Goal: Task Accomplishment & Management: Manage account settings

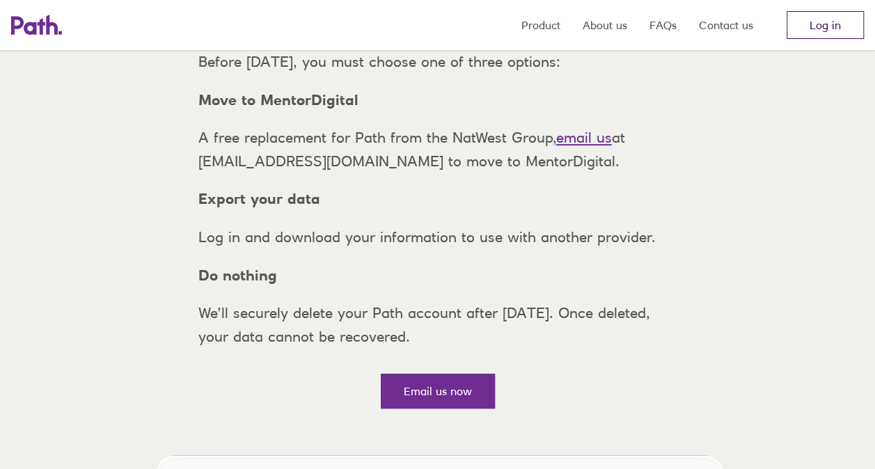
scroll to position [139, 0]
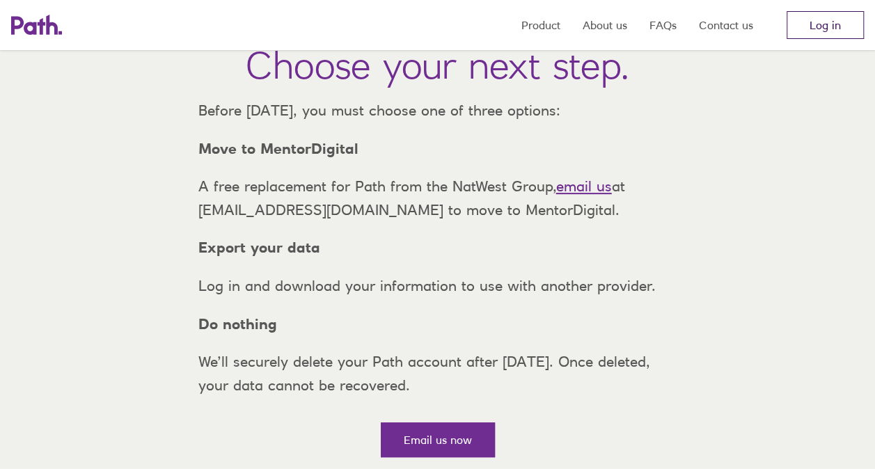
click at [848, 19] on link "Log in" at bounding box center [825, 25] width 77 height 28
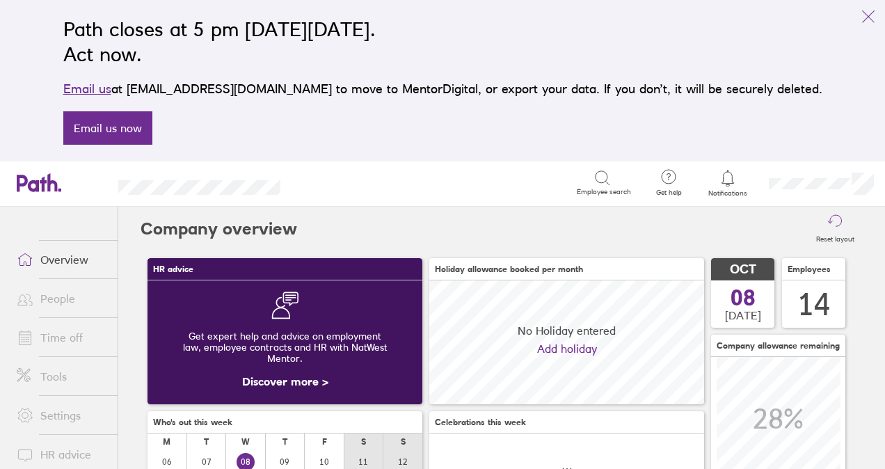
scroll to position [124, 274]
click at [50, 330] on link "Time off" at bounding box center [62, 338] width 112 height 28
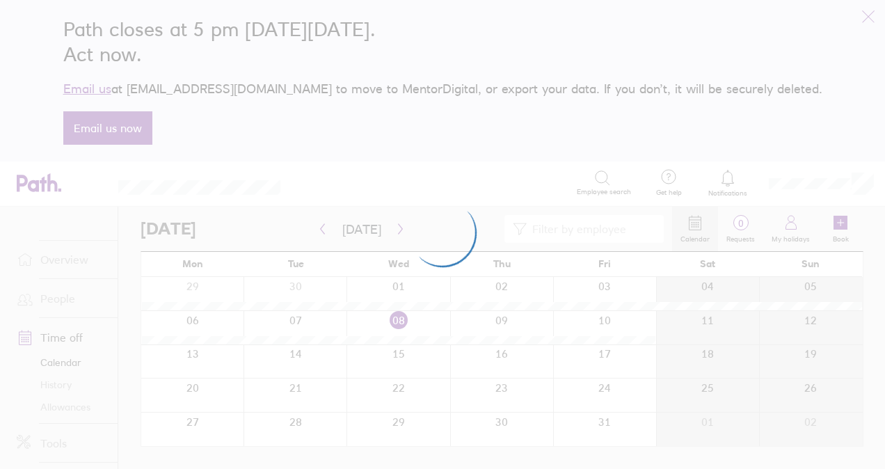
click at [70, 408] on div at bounding box center [442, 234] width 885 height 469
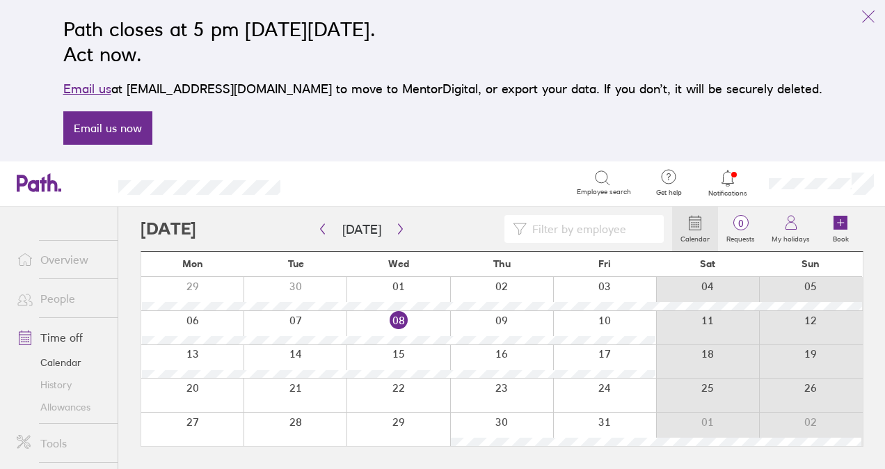
click at [84, 408] on link "Allowances" at bounding box center [62, 407] width 112 height 22
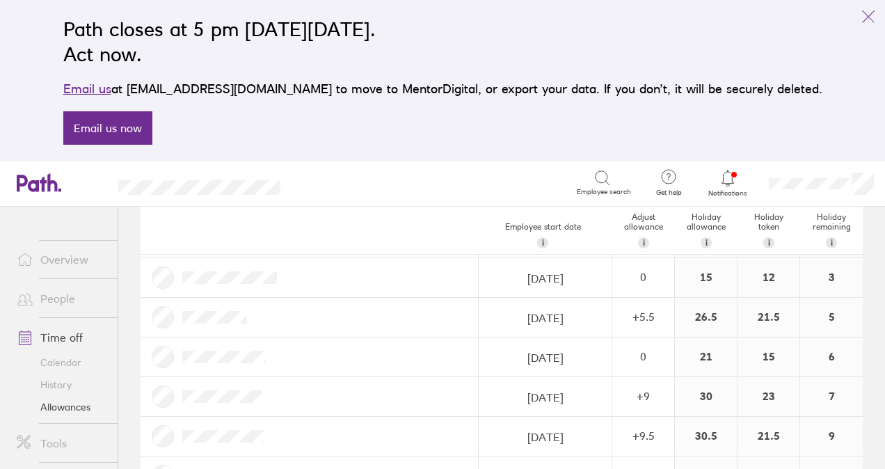
scroll to position [278, 0]
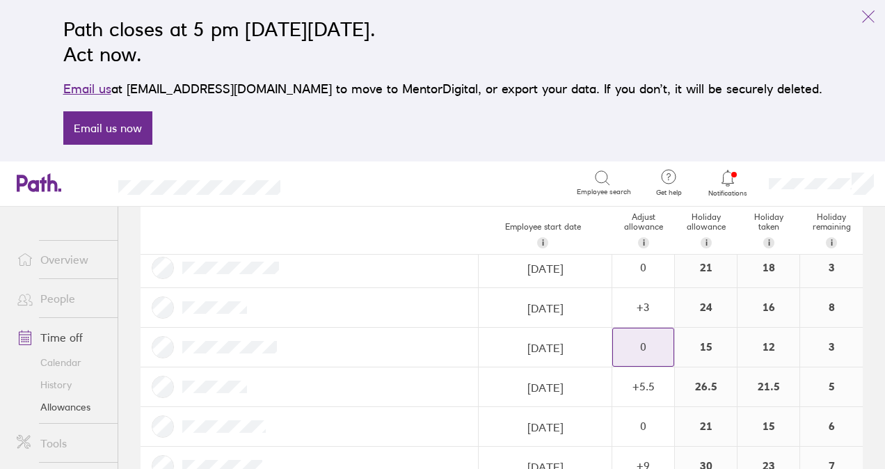
click at [640, 344] on div "0" at bounding box center [643, 346] width 61 height 13
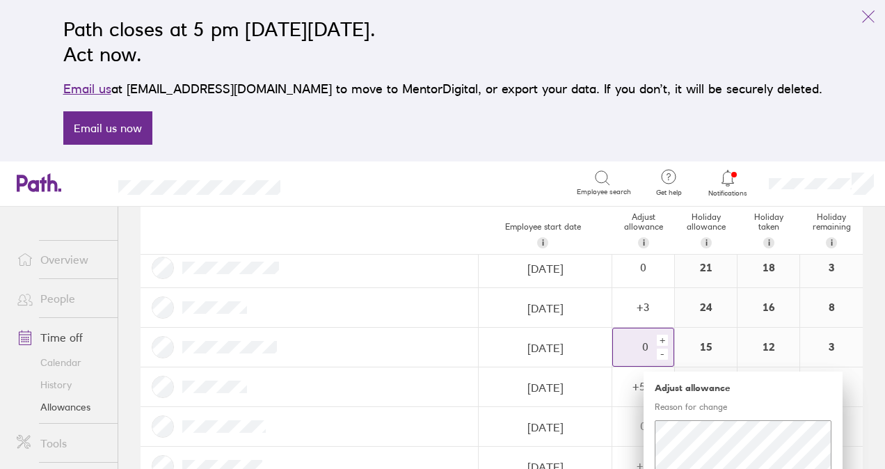
click at [657, 337] on div "+" at bounding box center [662, 340] width 11 height 11
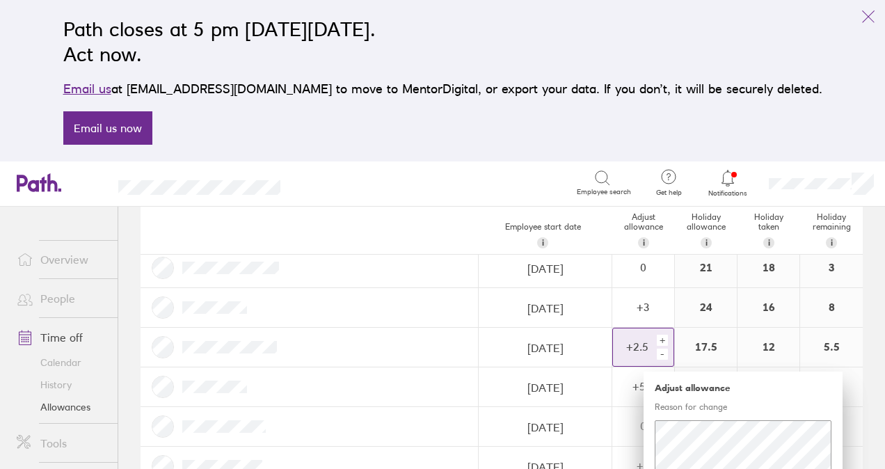
click at [657, 337] on div "+" at bounding box center [662, 340] width 11 height 11
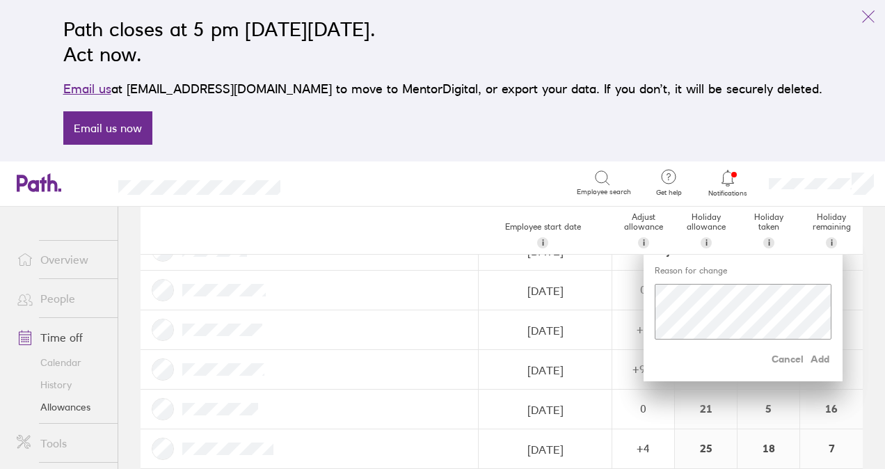
scroll to position [418, 0]
click at [810, 358] on span "Add" at bounding box center [821, 356] width 22 height 22
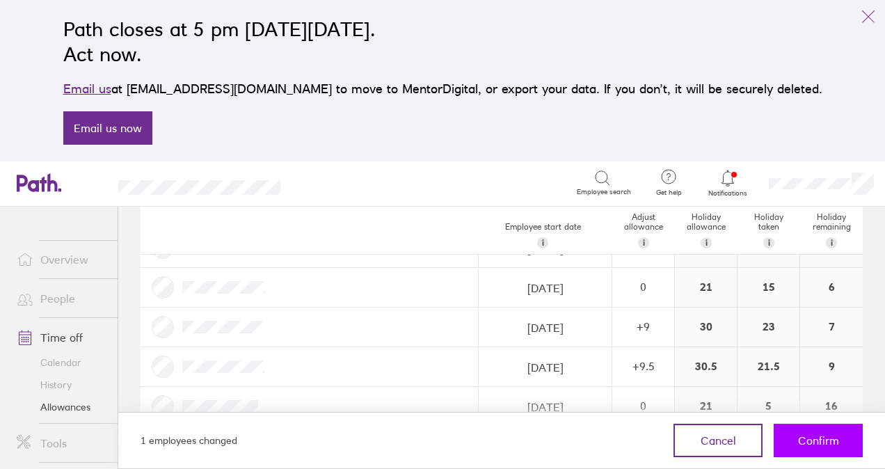
click at [841, 437] on button "Confirm" at bounding box center [818, 440] width 89 height 33
click at [845, 435] on button "Confirm" at bounding box center [818, 440] width 89 height 33
click at [844, 444] on button "Confirm" at bounding box center [818, 440] width 89 height 33
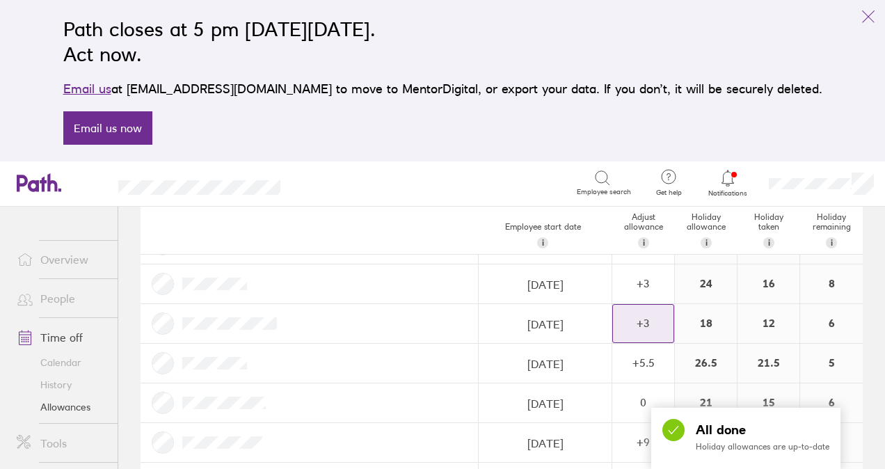
scroll to position [433, 0]
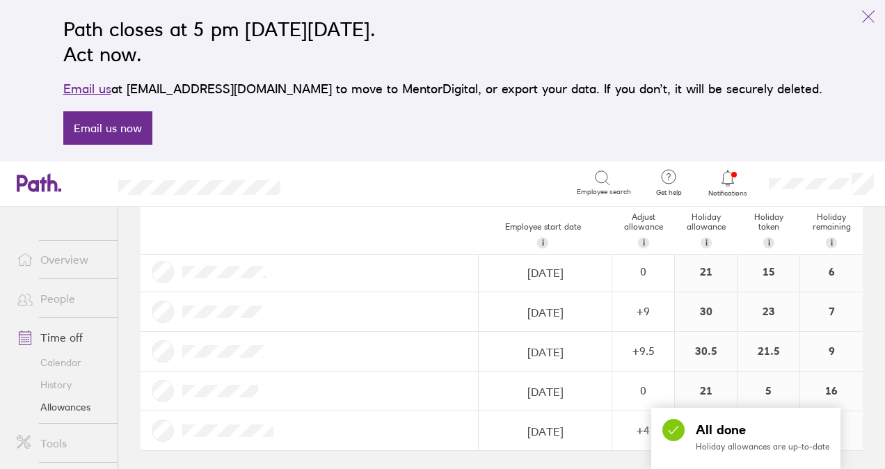
click at [742, 182] on div at bounding box center [728, 177] width 45 height 19
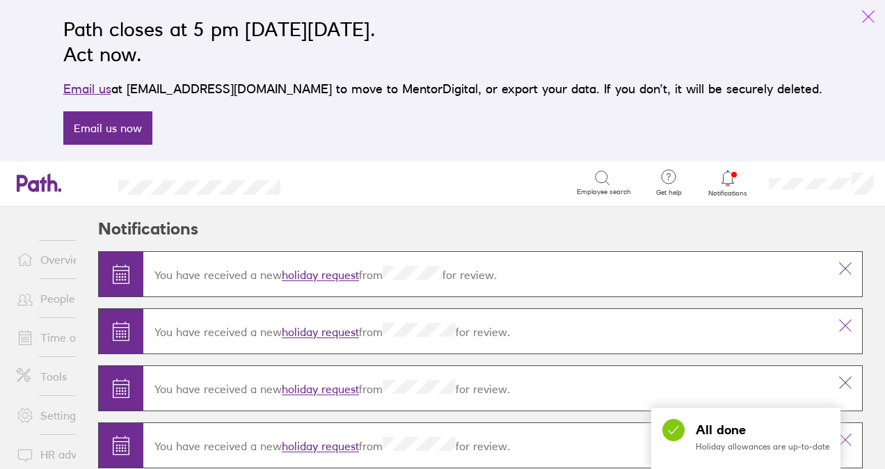
click at [879, 22] on button "link" at bounding box center [869, 17] width 28 height 28
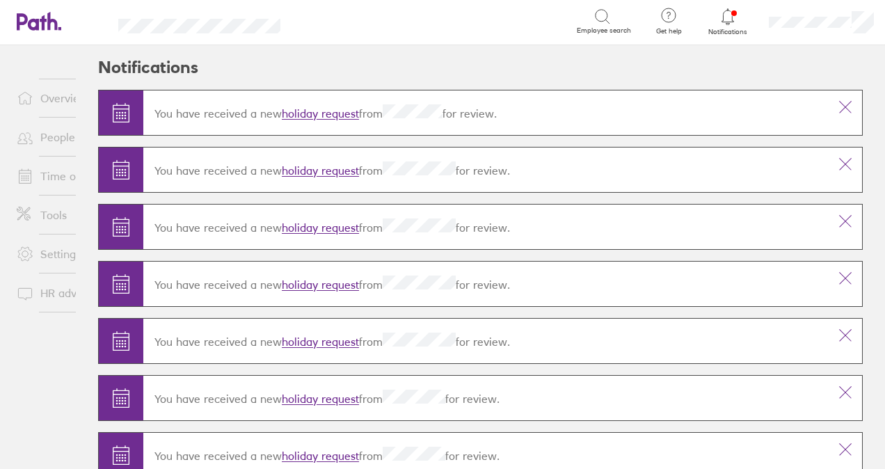
click at [735, 19] on icon at bounding box center [728, 16] width 17 height 17
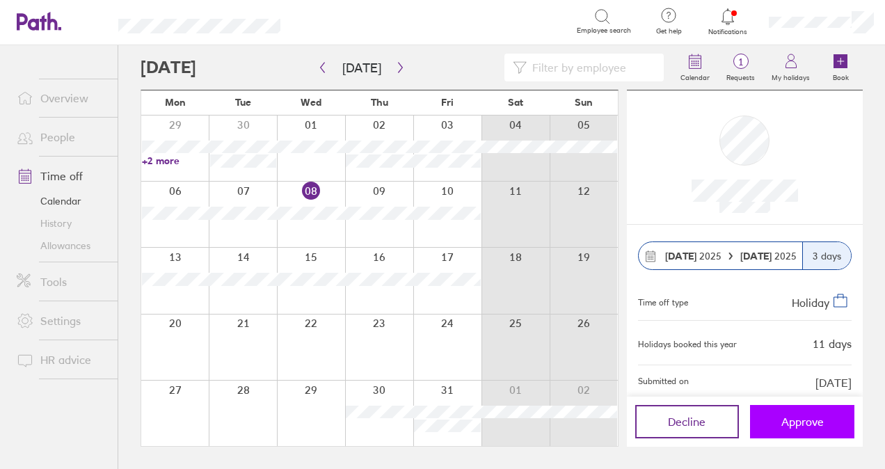
click at [765, 419] on button "Approve" at bounding box center [802, 421] width 104 height 33
